Goal: Answer question/provide support: Answer question/provide support

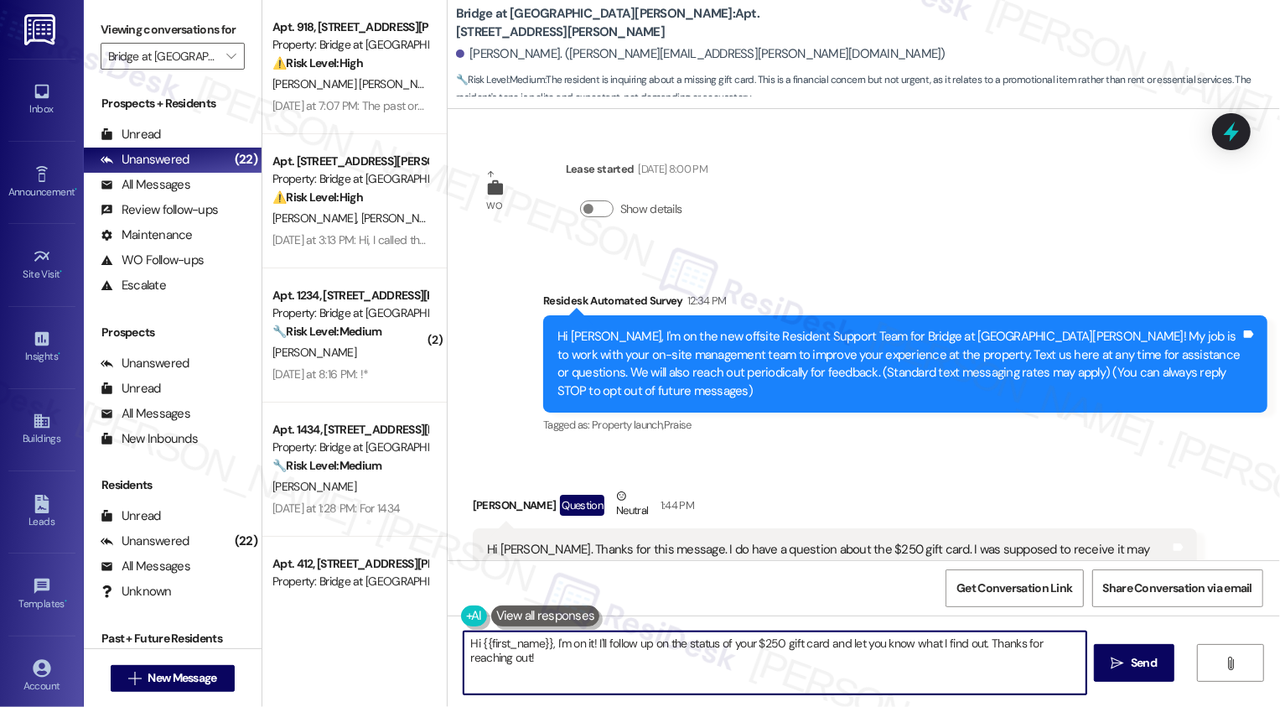
scroll to position [262, 0]
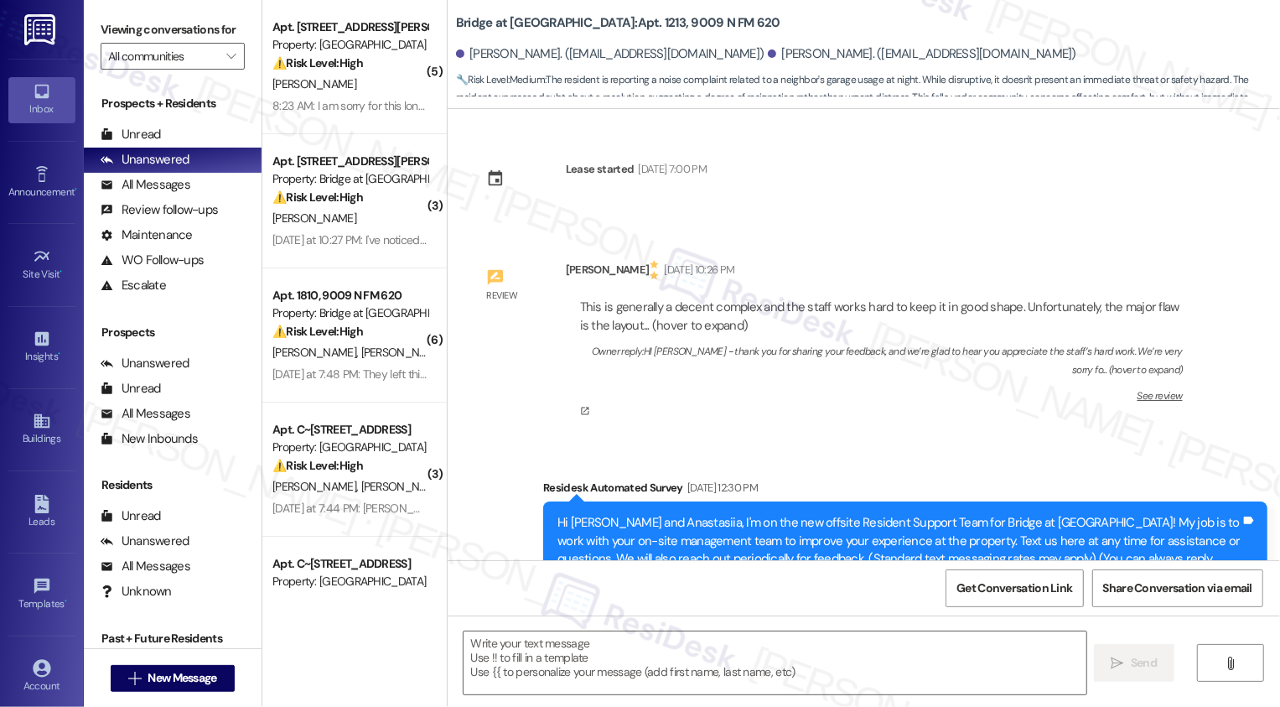
scroll to position [389, 0]
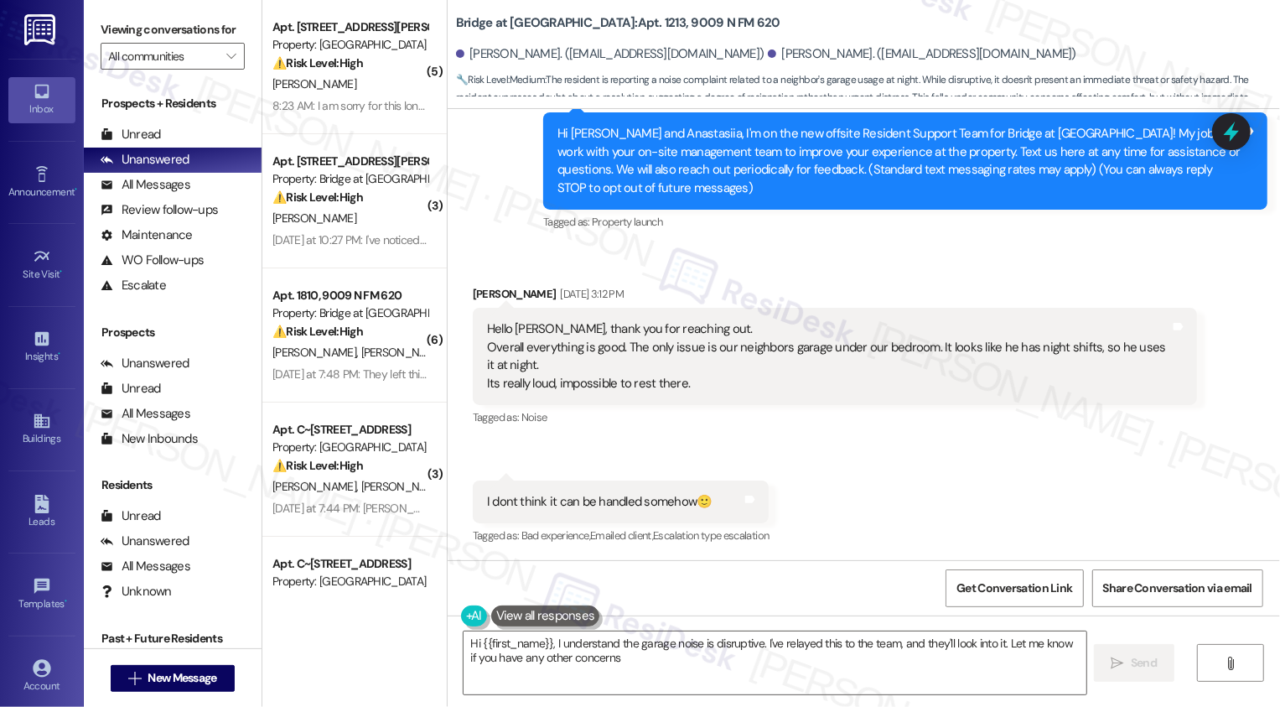
type textarea "Hi {{first_name}}, I understand the garage noise is disruptive. I've relayed th…"
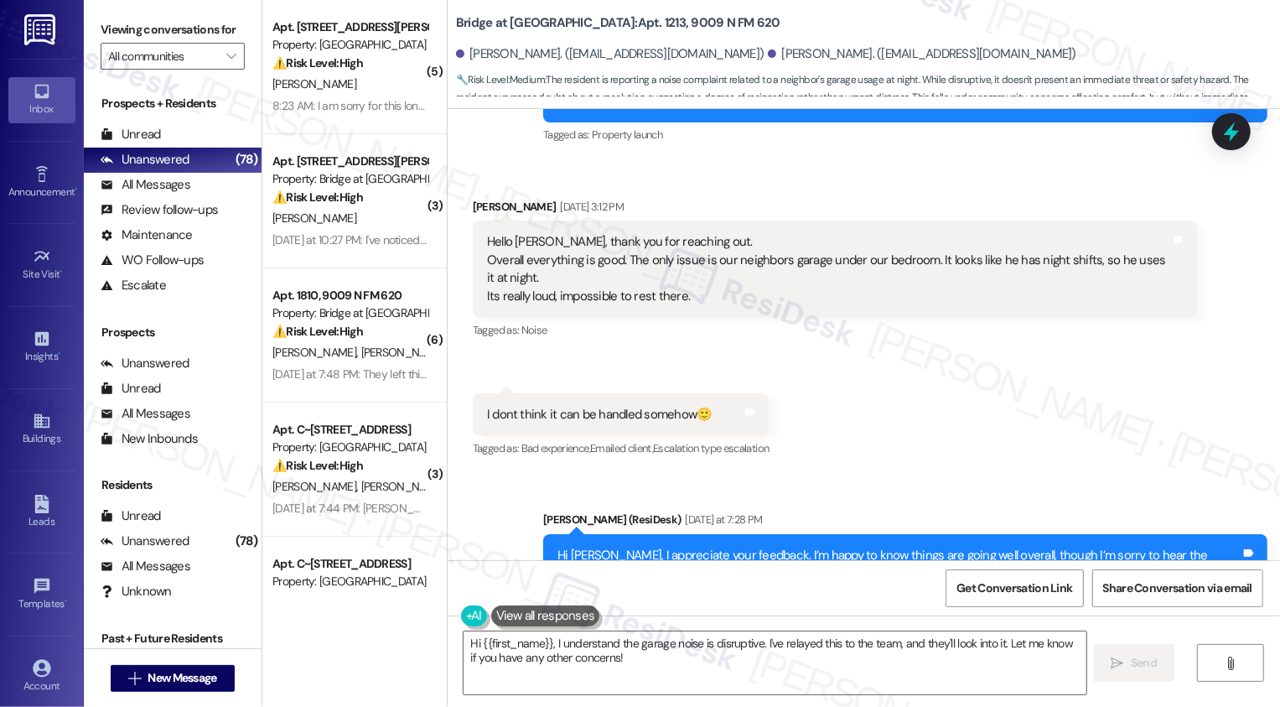
scroll to position [908, 0]
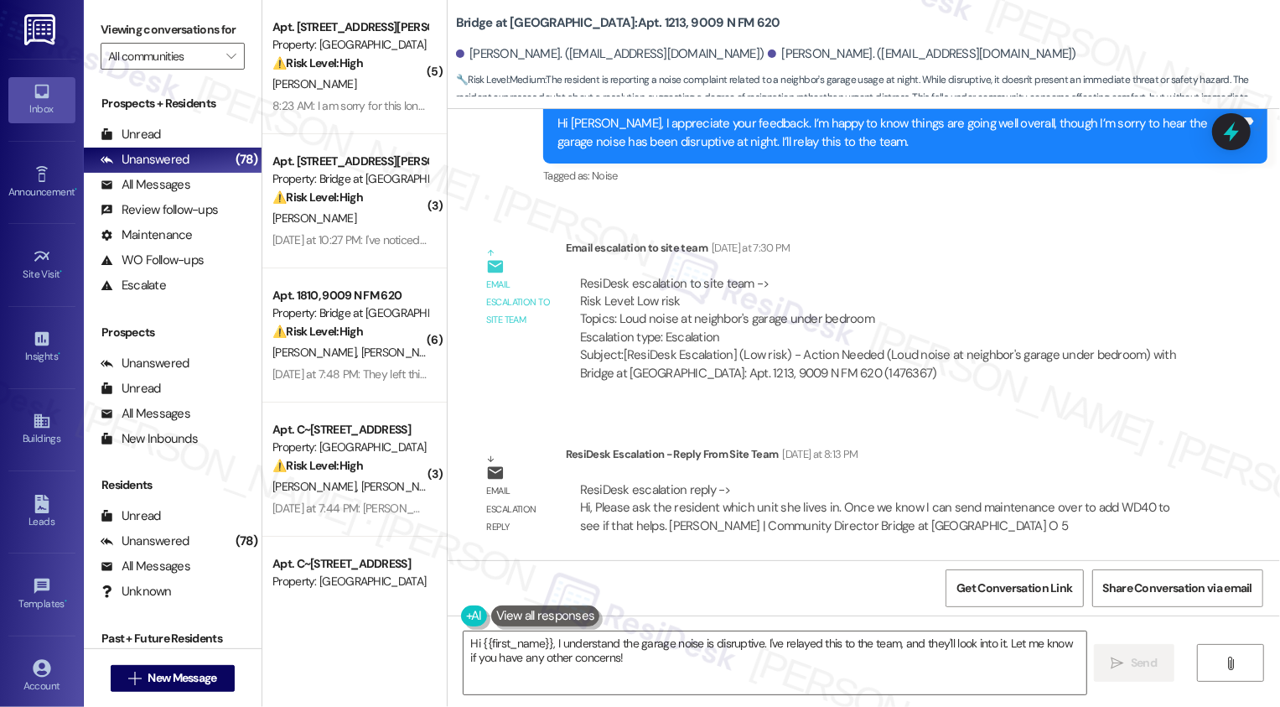
click at [611, 25] on b "Bridge at [GEOGRAPHIC_DATA]: Apt. 1213, 9009 N FM 620" at bounding box center [618, 23] width 324 height 18
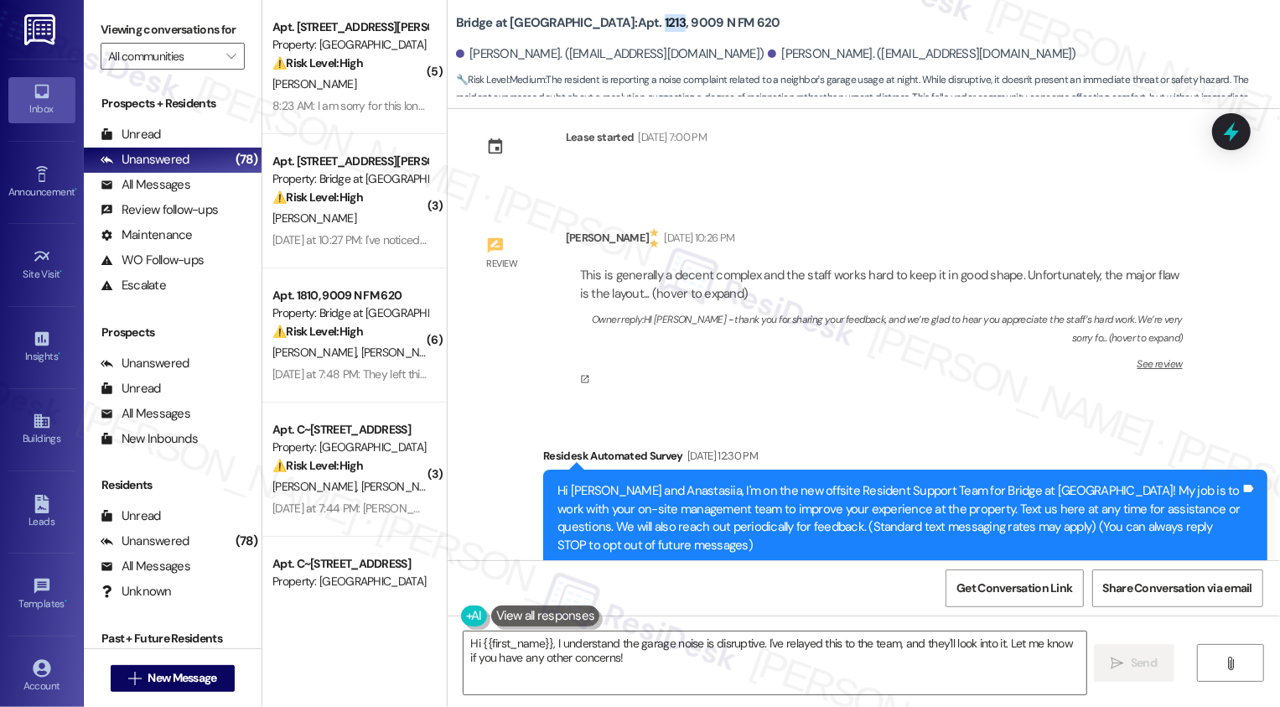
scroll to position [30, 0]
